Goal: Navigation & Orientation: Find specific page/section

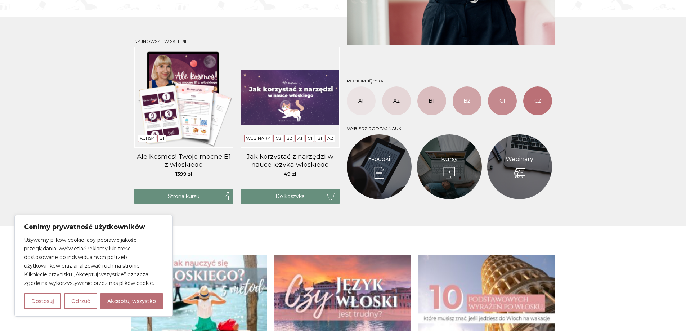
scroll to position [288, 0]
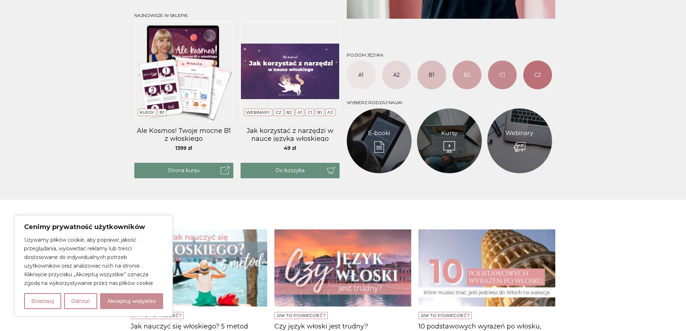
click at [142, 295] on button "Akceptuj wszystko" at bounding box center [131, 301] width 63 height 16
checkbox input "true"
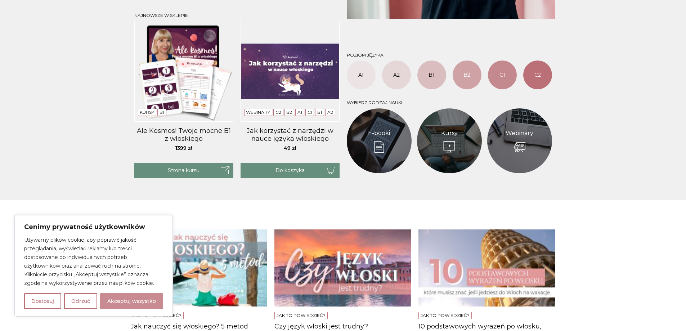
checkbox input "true"
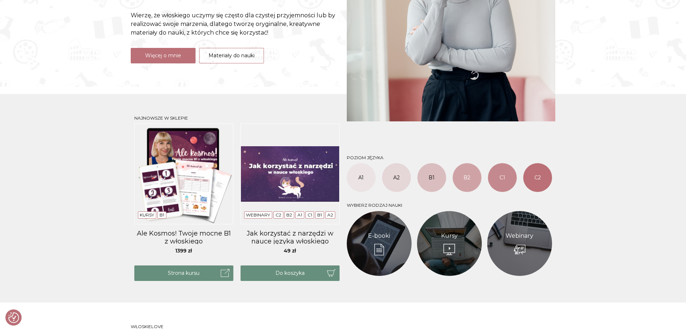
scroll to position [0, 0]
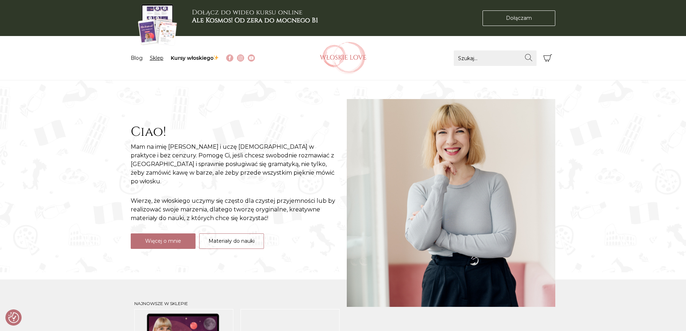
click at [158, 58] on link "Sklep" at bounding box center [157, 58] width 14 height 6
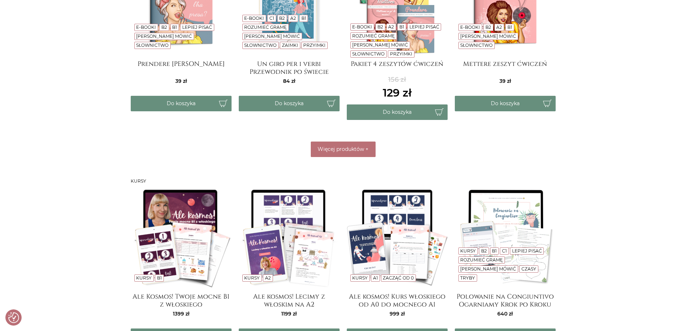
scroll to position [468, 0]
